Goal: Task Accomplishment & Management: Manage account settings

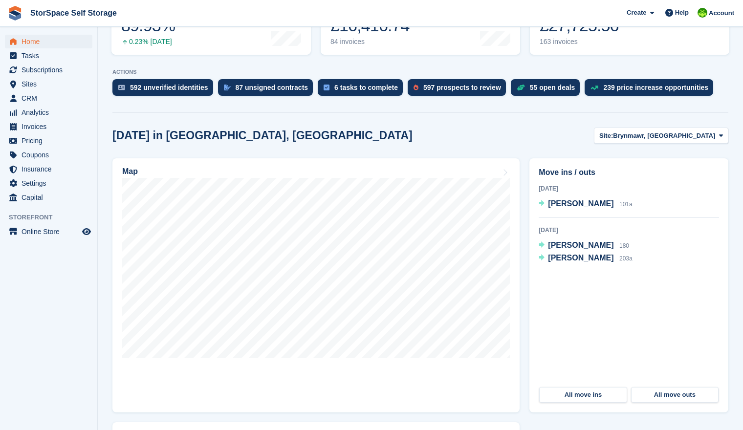
scroll to position [164, 0]
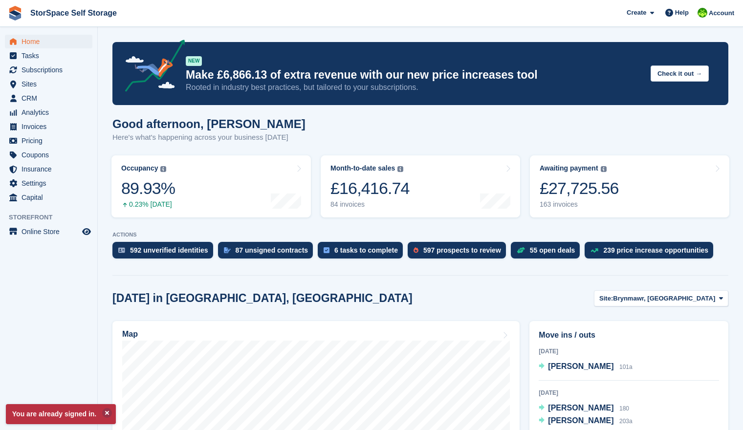
scroll to position [19, 0]
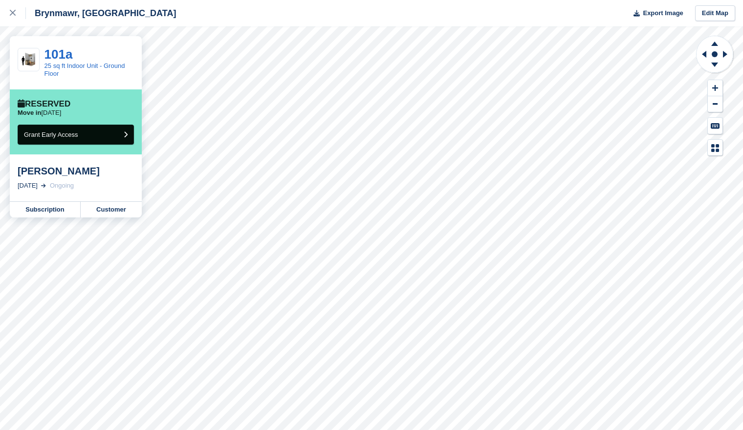
click at [117, 139] on button "Grant Early Access" at bounding box center [76, 135] width 116 height 20
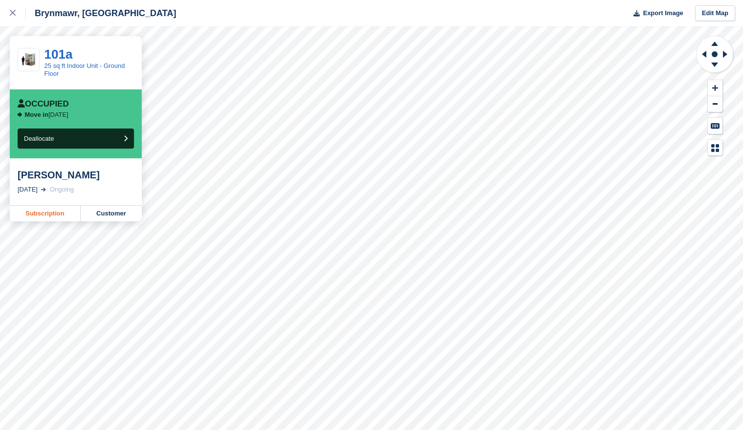
click at [56, 213] on link "Subscription" at bounding box center [45, 214] width 71 height 16
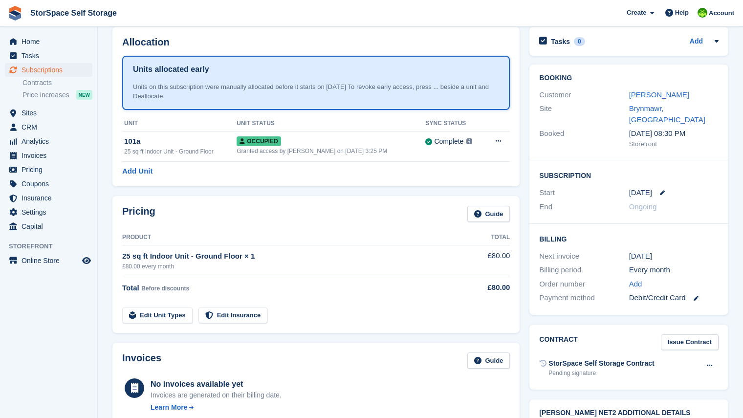
scroll to position [21, 0]
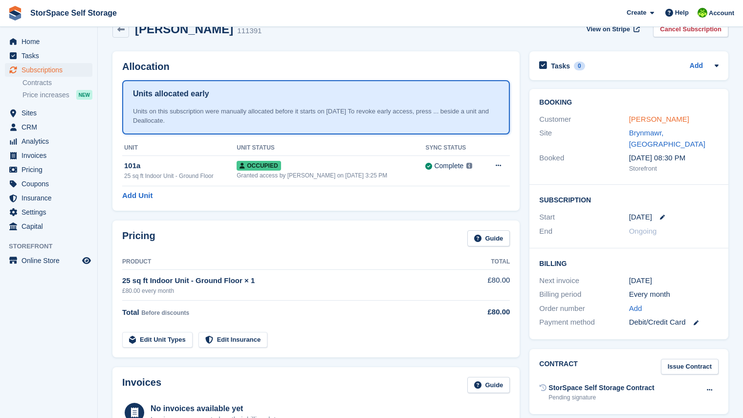
click at [639, 122] on link "jack cray" at bounding box center [659, 119] width 60 height 8
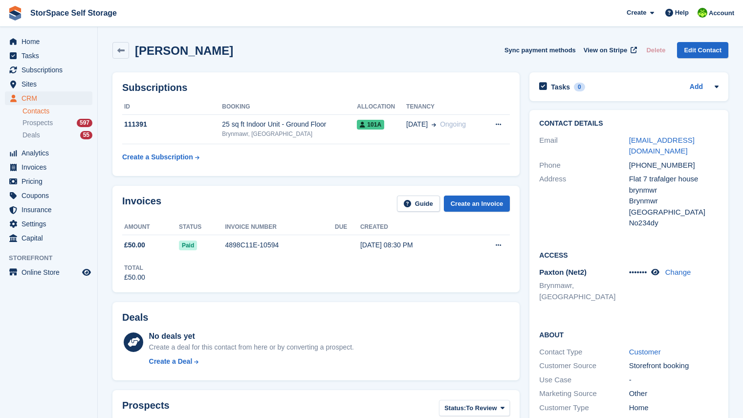
drag, startPoint x: 660, startPoint y: 259, endPoint x: 640, endPoint y: 250, distance: 22.1
click at [659, 268] on icon at bounding box center [655, 271] width 8 height 7
click at [323, 165] on table "ID Booking Allocation Tenancy 111391 25 sq ft Indoor Unit - Ground Floor Brynma…" at bounding box center [316, 132] width 388 height 67
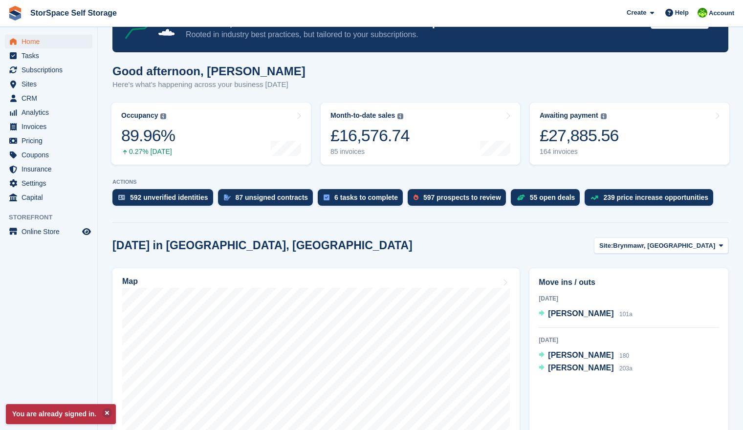
scroll to position [73, 0]
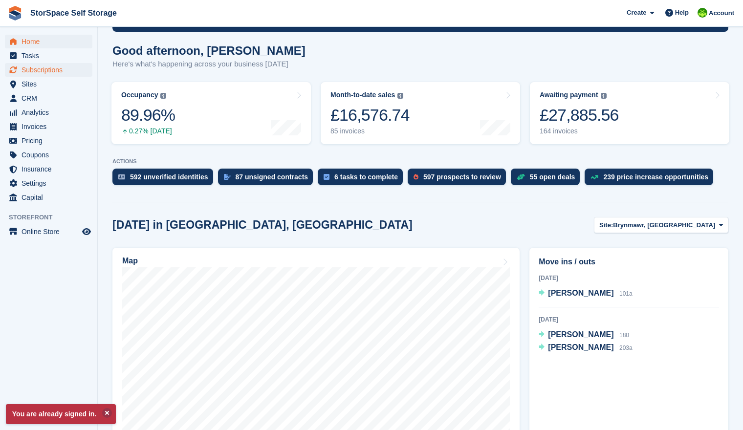
click at [62, 67] on span "Subscriptions" at bounding box center [51, 70] width 59 height 14
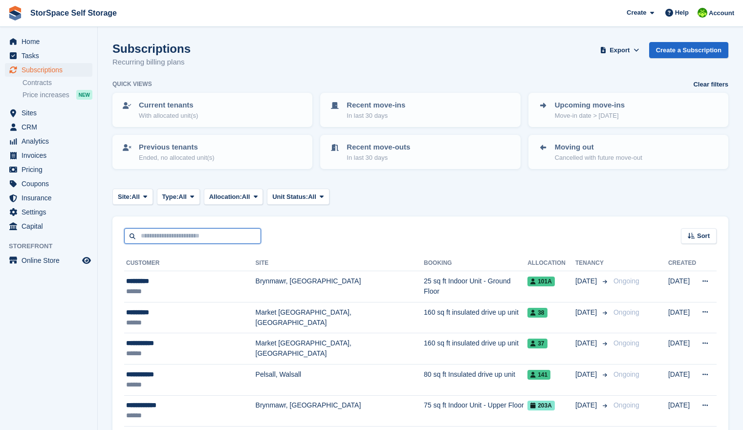
click at [190, 236] on input "text" at bounding box center [192, 236] width 137 height 16
type input "***"
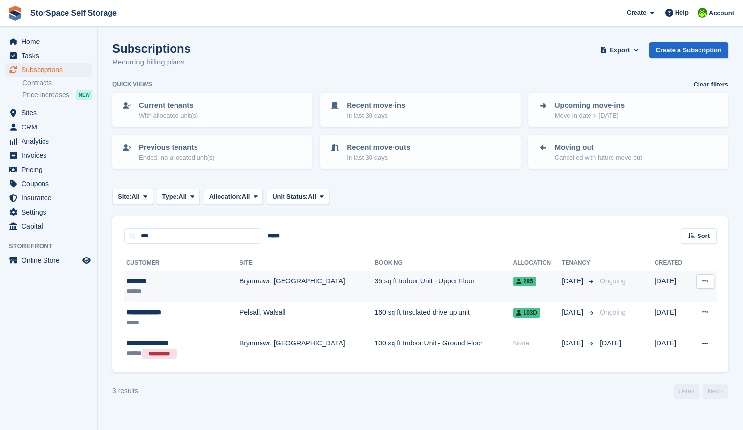
click at [239, 282] on td "Brynmawr, [GEOGRAPHIC_DATA]" at bounding box center [306, 286] width 135 height 31
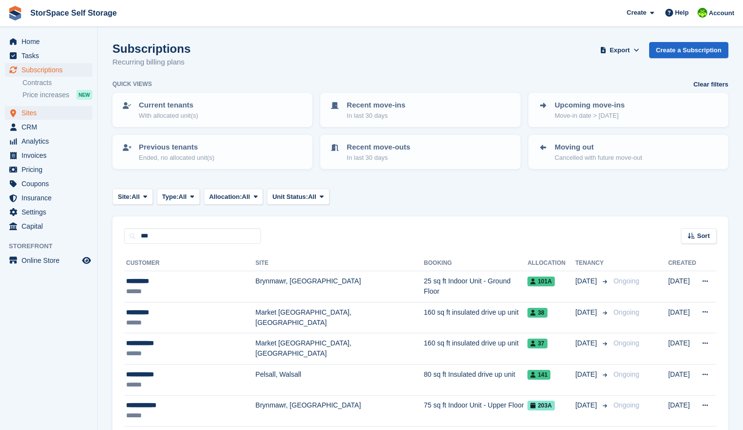
click at [43, 113] on span "Sites" at bounding box center [51, 113] width 59 height 14
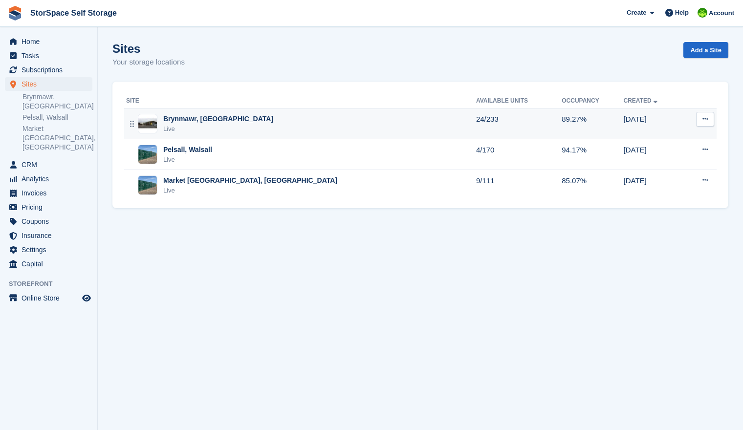
click at [193, 126] on div "Live" at bounding box center [218, 129] width 110 height 10
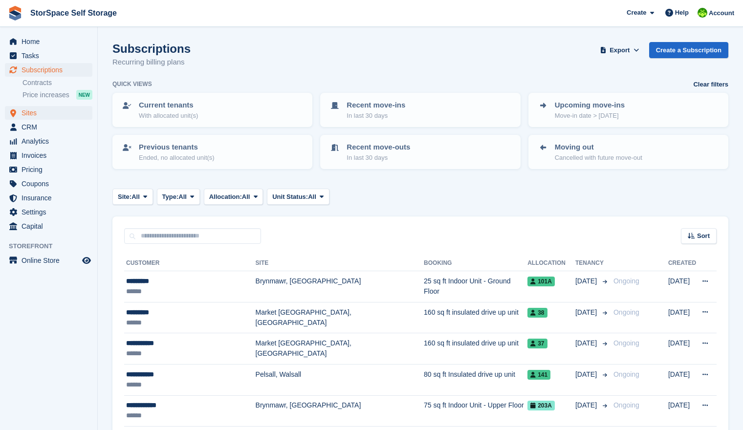
click at [30, 113] on span "Sites" at bounding box center [51, 113] width 59 height 14
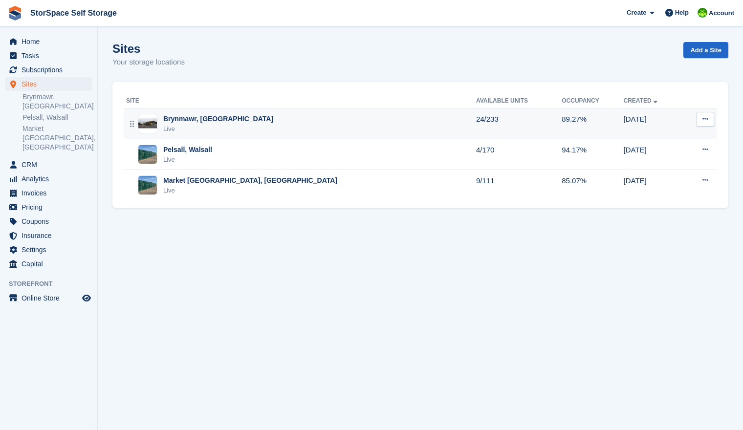
click at [171, 121] on div "Brynmawr, [GEOGRAPHIC_DATA]" at bounding box center [218, 119] width 110 height 10
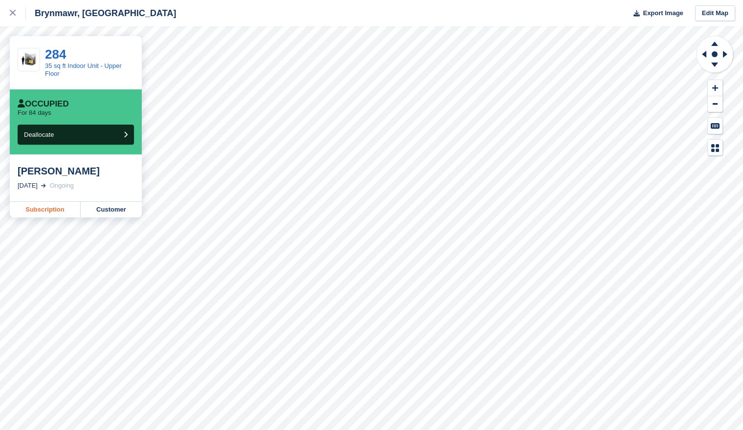
click at [41, 213] on link "Subscription" at bounding box center [45, 210] width 71 height 16
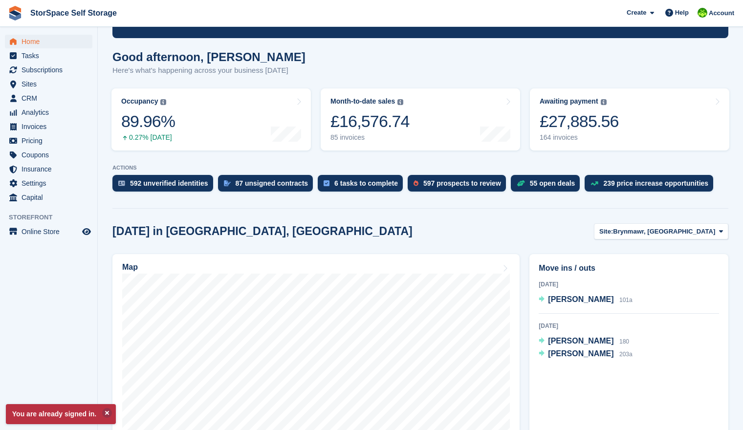
scroll to position [116, 0]
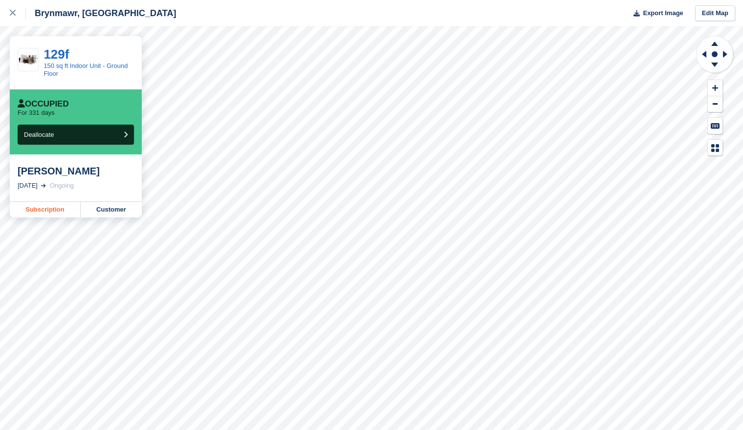
click at [64, 210] on link "Subscription" at bounding box center [45, 210] width 71 height 16
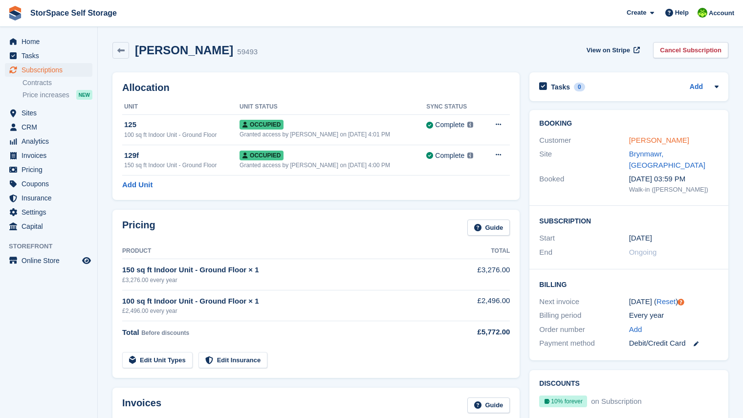
click at [643, 142] on link "Claire Smith" at bounding box center [659, 140] width 60 height 8
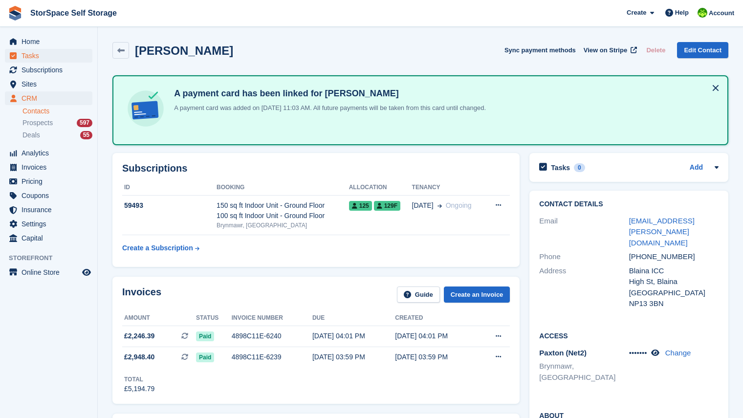
drag, startPoint x: 55, startPoint y: 68, endPoint x: 53, endPoint y: 61, distance: 7.0
click at [54, 66] on span "Subscriptions" at bounding box center [51, 70] width 59 height 14
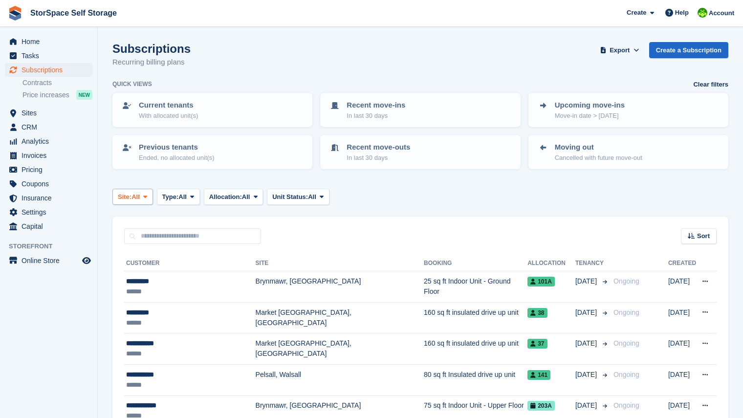
click at [149, 199] on span at bounding box center [145, 197] width 8 height 8
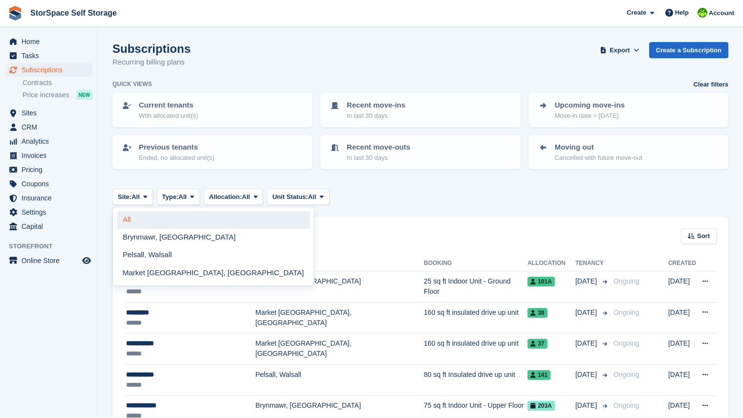
click at [151, 217] on link "All" at bounding box center [213, 220] width 193 height 18
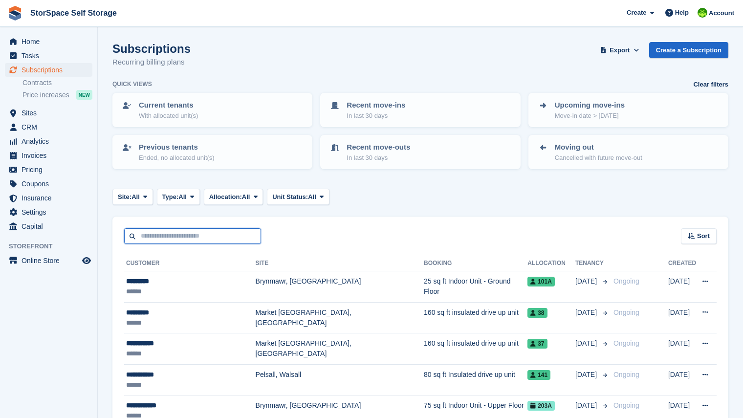
click at [173, 237] on input "text" at bounding box center [192, 236] width 137 height 16
type input "***"
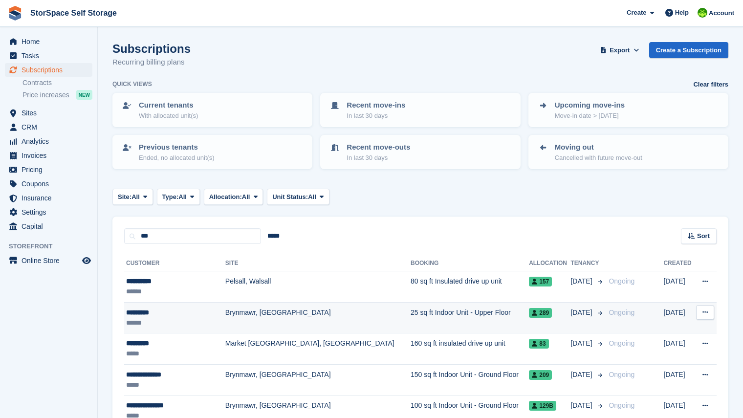
drag, startPoint x: 172, startPoint y: 237, endPoint x: 131, endPoint y: 312, distance: 86.2
click at [132, 311] on div "*********" at bounding box center [171, 312] width 90 height 10
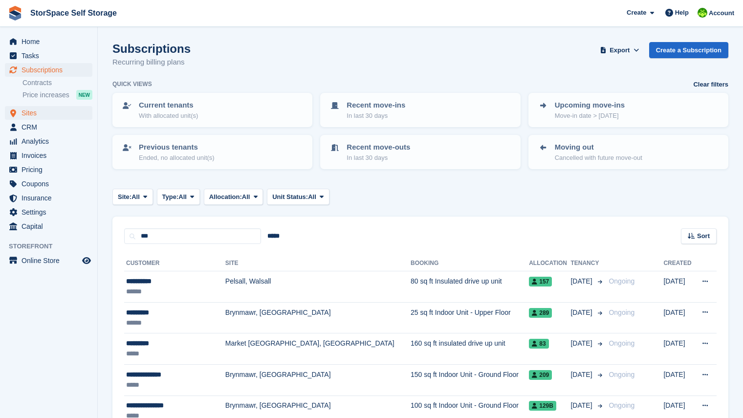
click at [41, 114] on span "Sites" at bounding box center [51, 113] width 59 height 14
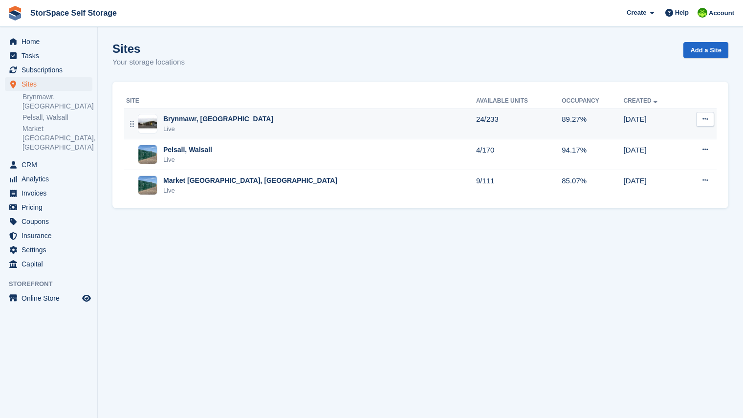
click at [248, 127] on div "Brynmawr, South Wales Live" at bounding box center [301, 124] width 350 height 20
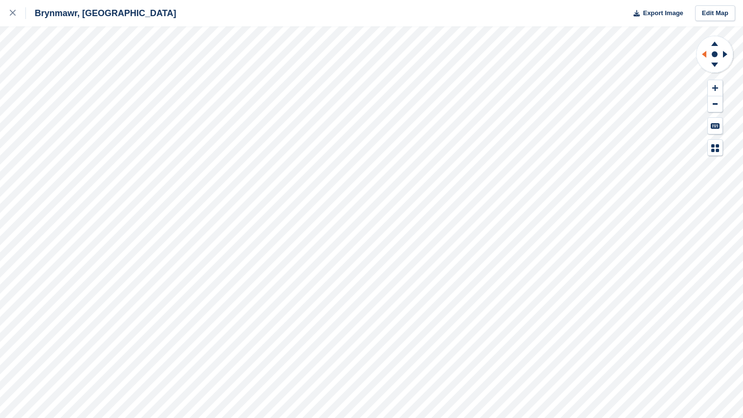
click at [704, 58] on icon at bounding box center [702, 54] width 12 height 25
click at [723, 54] on g at bounding box center [726, 54] width 12 height 25
click at [725, 53] on icon at bounding box center [725, 54] width 4 height 7
click at [713, 89] on icon at bounding box center [715, 88] width 6 height 7
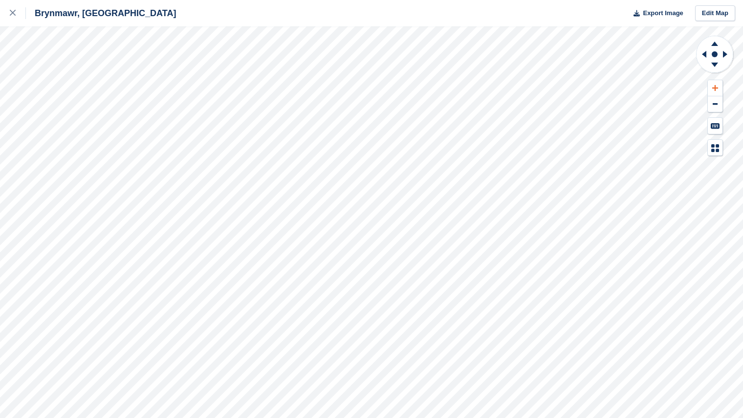
click at [713, 89] on icon at bounding box center [715, 88] width 6 height 7
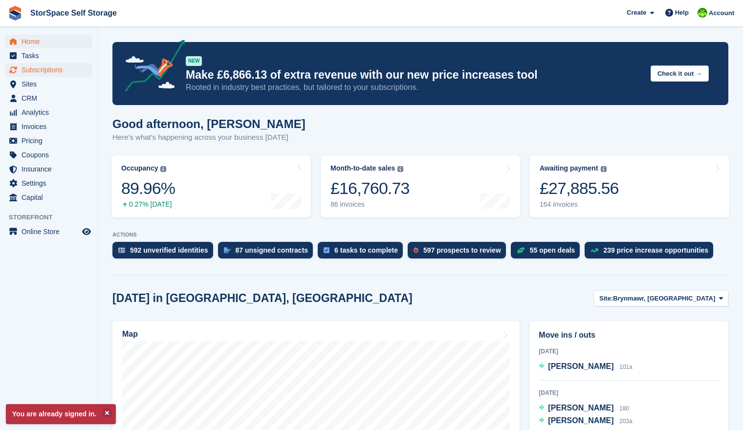
click at [61, 69] on span "Subscriptions" at bounding box center [51, 70] width 59 height 14
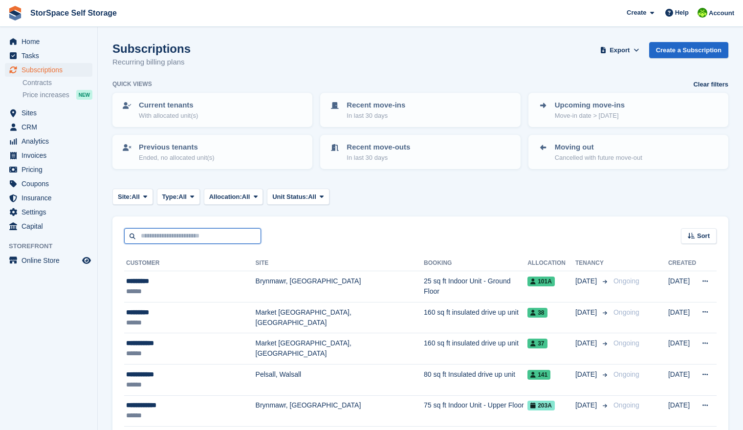
click at [172, 234] on input "text" at bounding box center [192, 236] width 137 height 16
type input "*****"
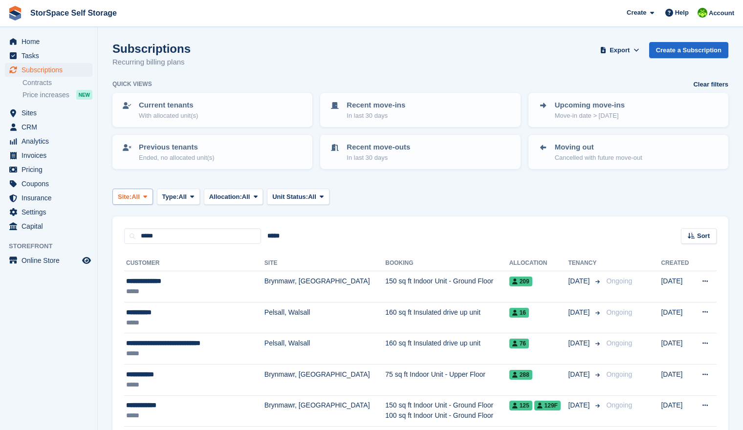
click at [147, 196] on span at bounding box center [145, 197] width 8 height 8
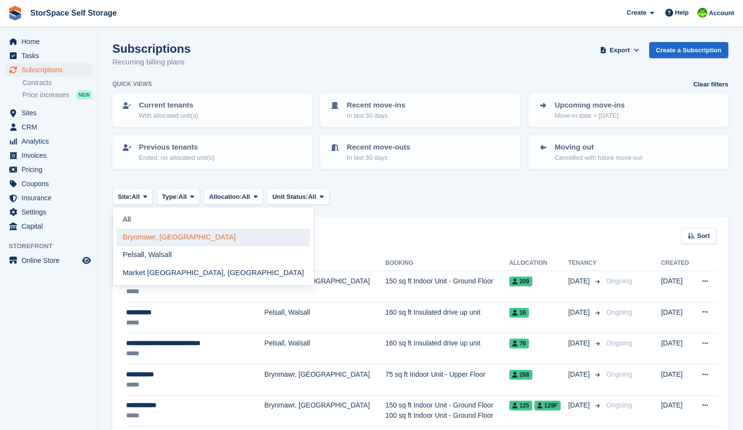
click at [172, 231] on link "Brynmawr, [GEOGRAPHIC_DATA]" at bounding box center [213, 238] width 193 height 18
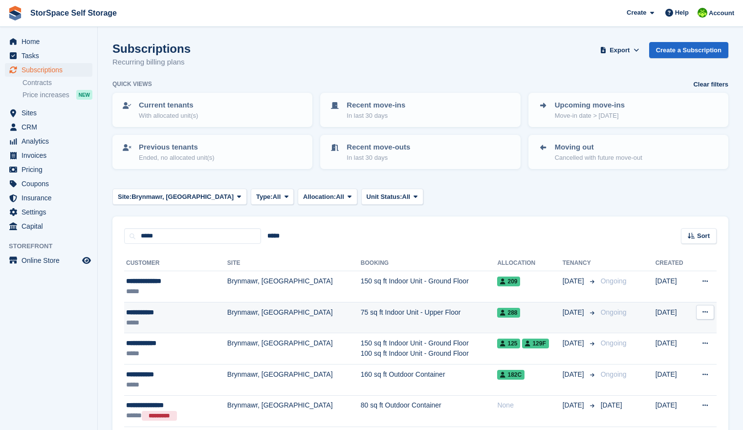
click at [185, 311] on div "**********" at bounding box center [166, 312] width 80 height 10
